Goal: Information Seeking & Learning: Learn about a topic

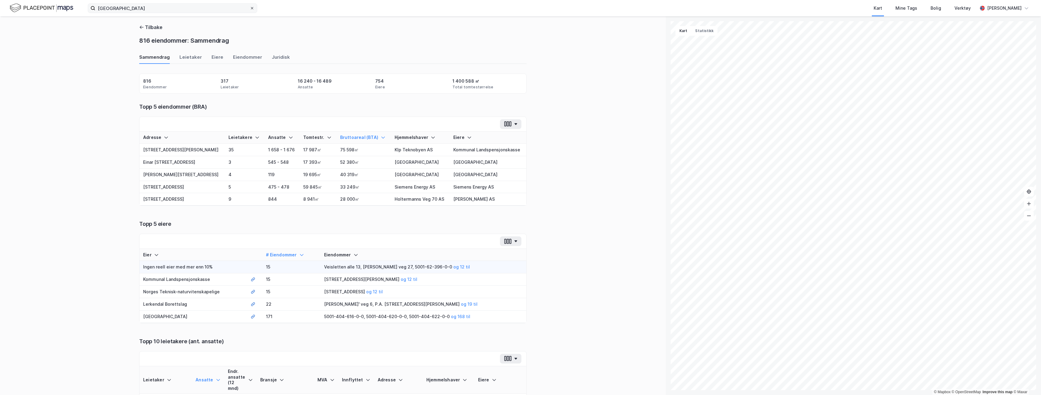
click at [254, 7] on span at bounding box center [252, 8] width 5 height 5
click at [250, 7] on input "[GEOGRAPHIC_DATA]" at bounding box center [172, 8] width 154 height 9
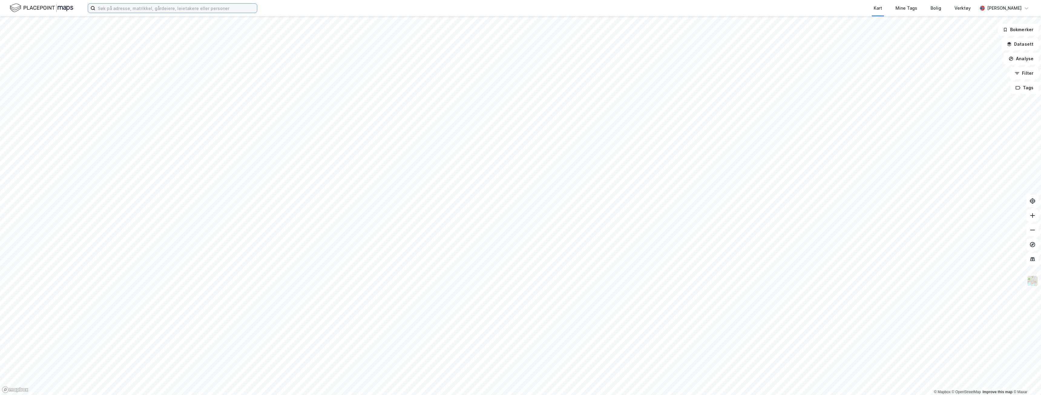
click at [178, 5] on input at bounding box center [176, 8] width 162 height 9
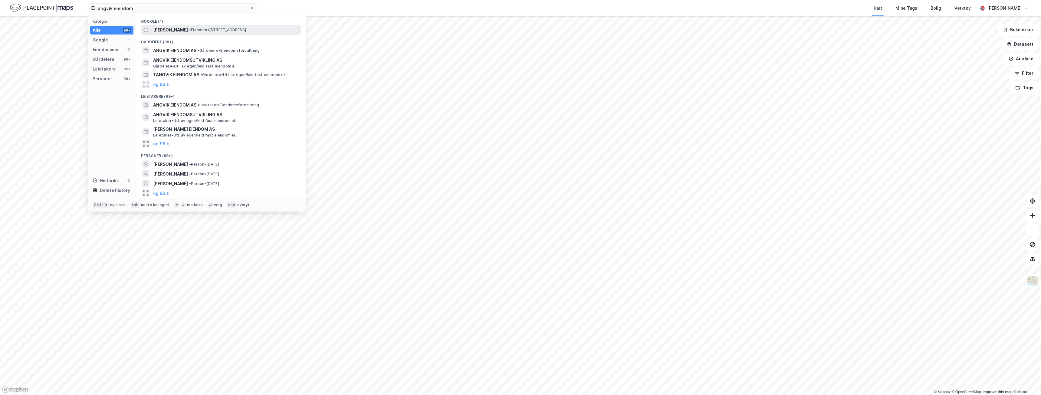
click at [220, 29] on span "• Eiendom • Fannestrandvegen 125, 6419 Molde" at bounding box center [217, 30] width 57 height 5
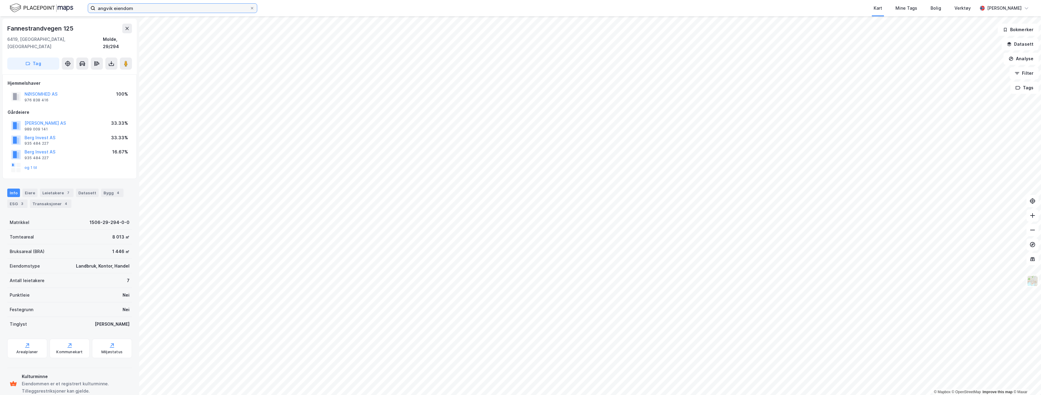
click at [179, 8] on input "angvik eiendom" at bounding box center [172, 8] width 154 height 9
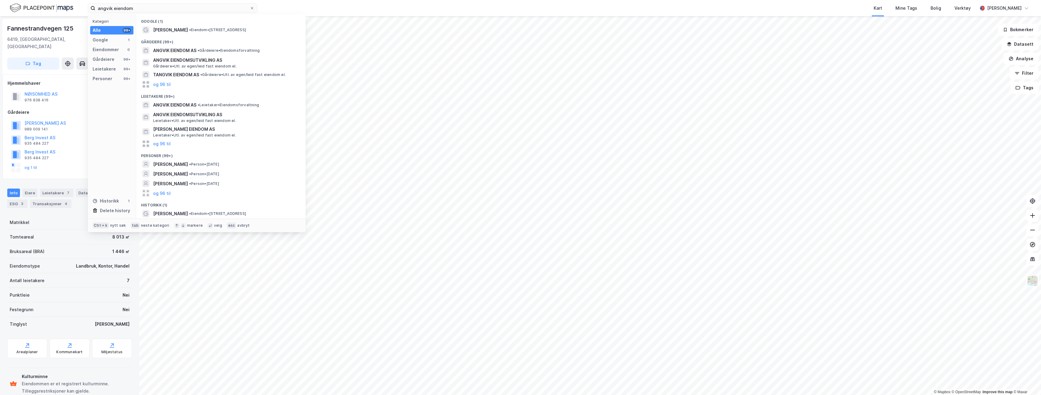
click at [108, 54] on div "Kategori Alle 99+ Google 1 Eiendommer 0 Gårdeiere 99+ Leietakere 99+ Personer 9…" at bounding box center [112, 116] width 48 height 204
click at [108, 57] on div "Gårdeiere" at bounding box center [104, 59] width 22 height 7
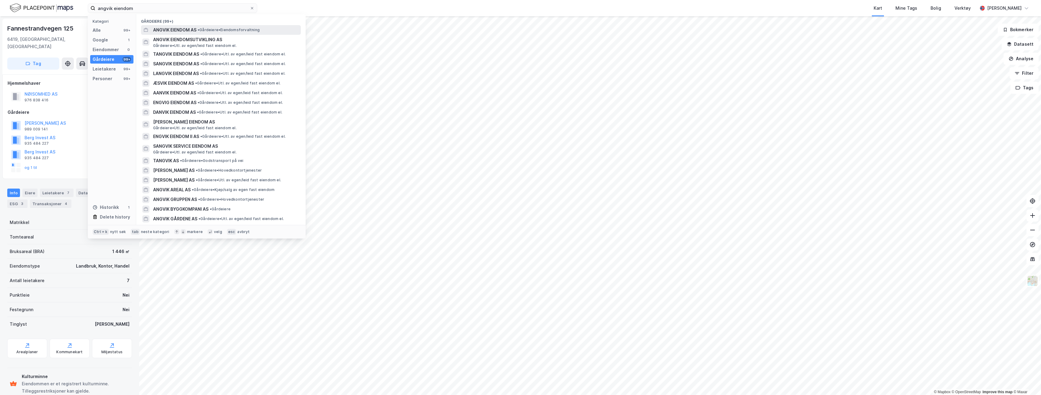
click at [177, 33] on span "ANGVIK EIENDOM AS" at bounding box center [174, 29] width 43 height 7
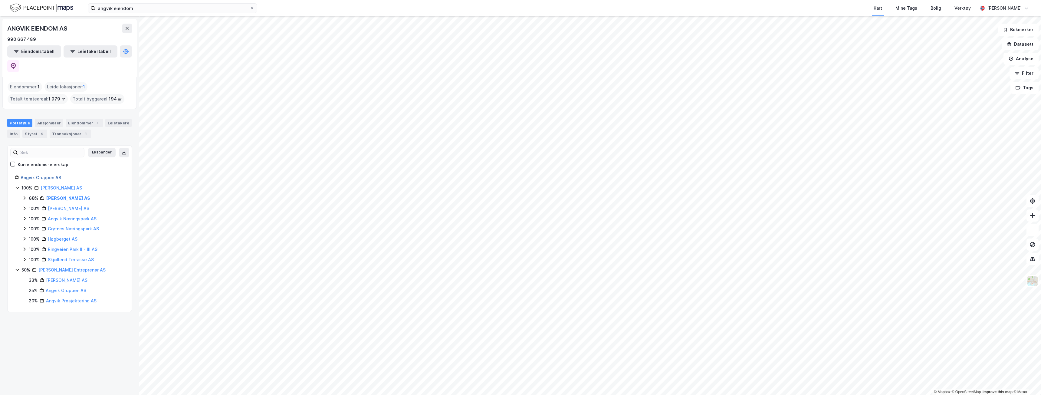
click at [45, 175] on link "Angvik Gruppen AS" at bounding box center [41, 177] width 41 height 5
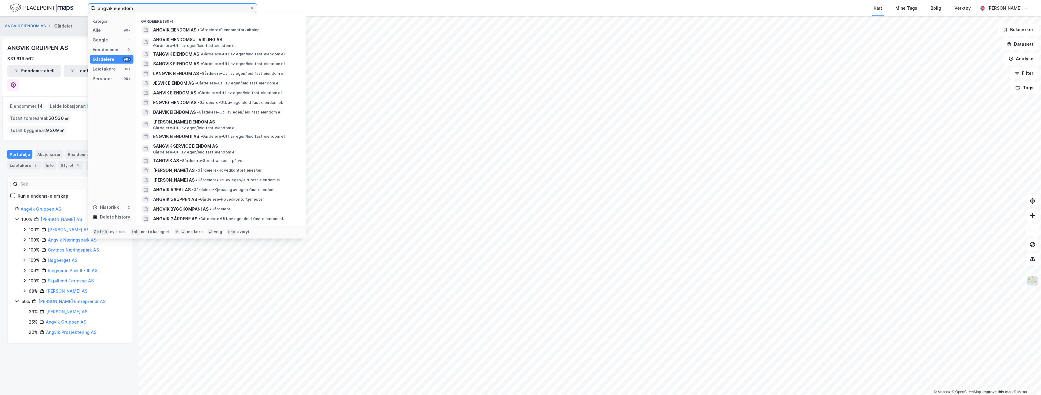
drag, startPoint x: 185, startPoint y: 8, endPoint x: 82, endPoint y: 17, distance: 103.9
click at [82, 16] on div "angvik eiendom Kategori Alle 99+ Google 1 Eiendommer 0 Gårdeiere 99+ Leietakere…" at bounding box center [520, 197] width 1041 height 395
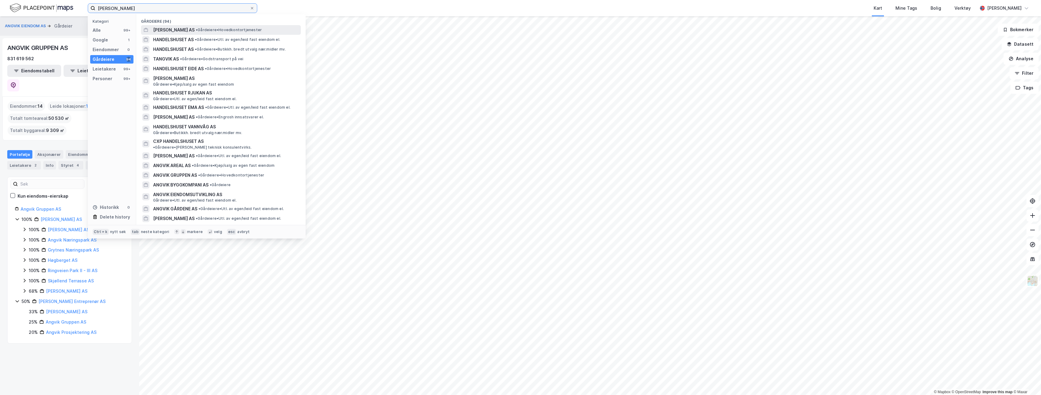
type input "handelshuset angvik"
click at [190, 33] on span "HANDELSHUSET ANGVIK AS" at bounding box center [173, 29] width 41 height 7
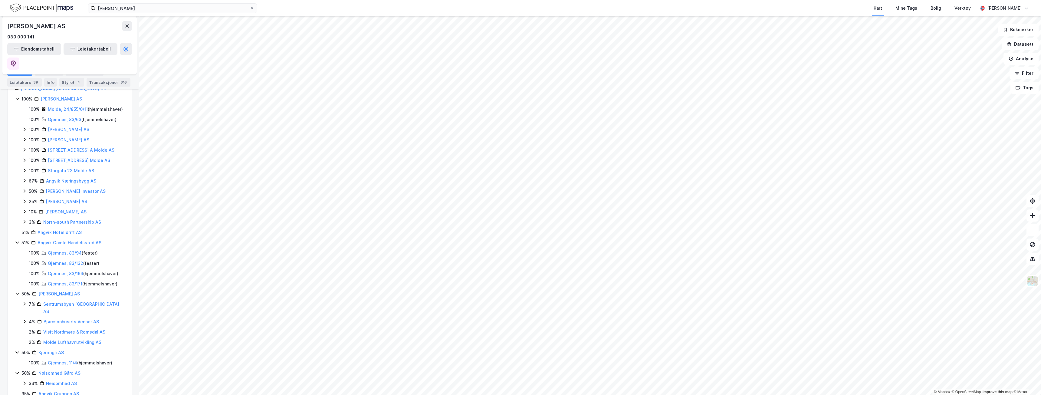
scroll to position [155, 0]
